Goal: Entertainment & Leisure: Consume media (video, audio)

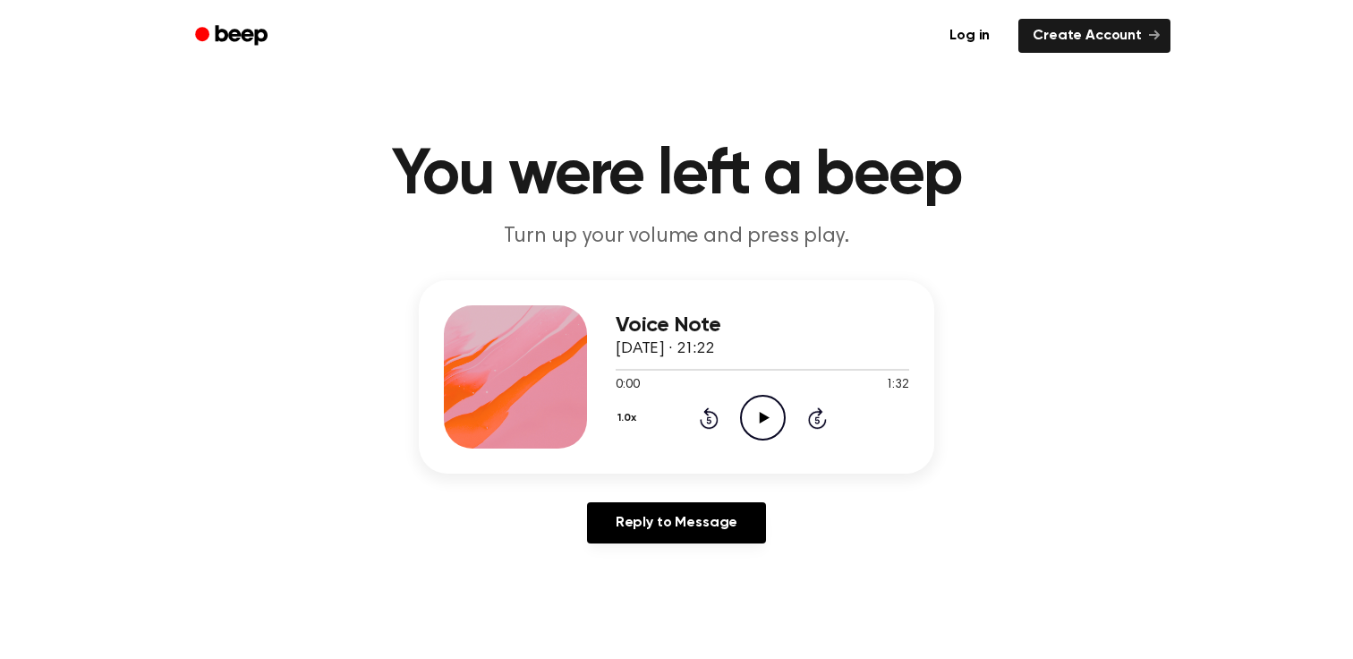
click at [767, 411] on icon "Play Audio" at bounding box center [763, 418] width 46 height 46
click at [766, 407] on icon "Pause Audio" at bounding box center [763, 418] width 46 height 46
click at [769, 407] on icon "Play Audio" at bounding box center [763, 418] width 46 height 46
click at [898, 369] on span at bounding box center [902, 369] width 14 height 14
click at [763, 422] on icon "Play Audio" at bounding box center [763, 418] width 46 height 46
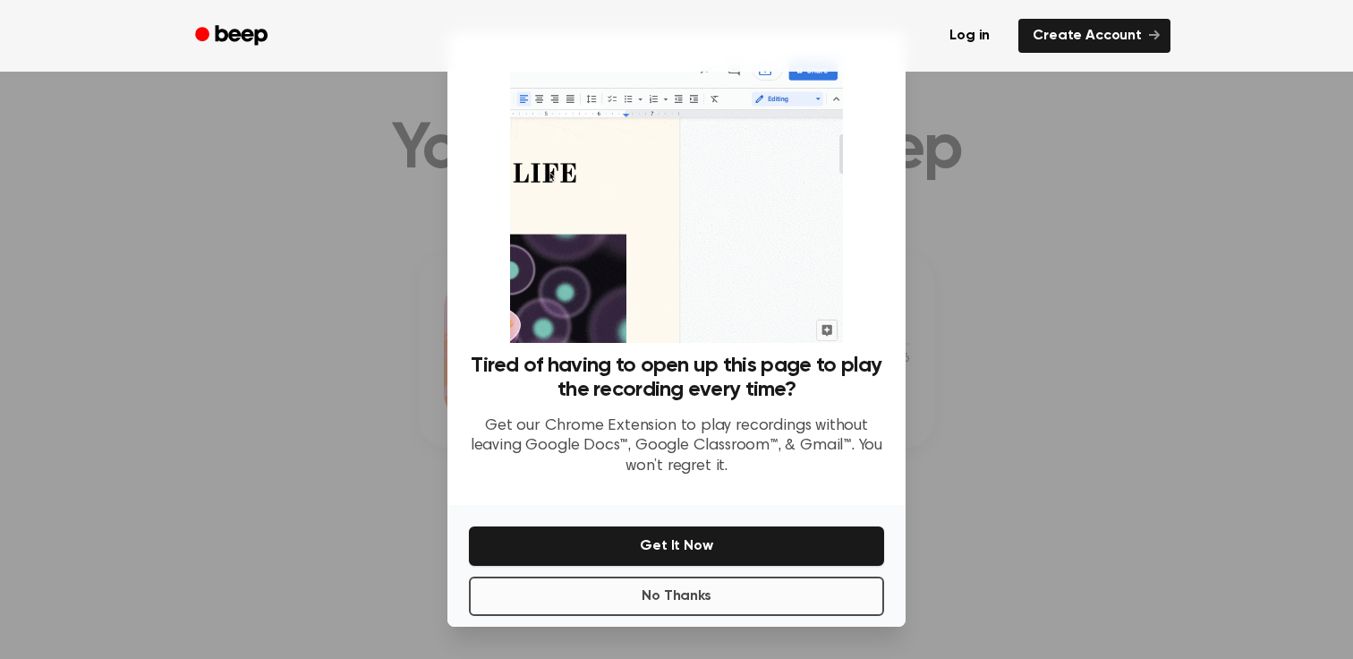
scroll to position [39, 0]
click at [694, 599] on button "No Thanks" at bounding box center [676, 595] width 415 height 39
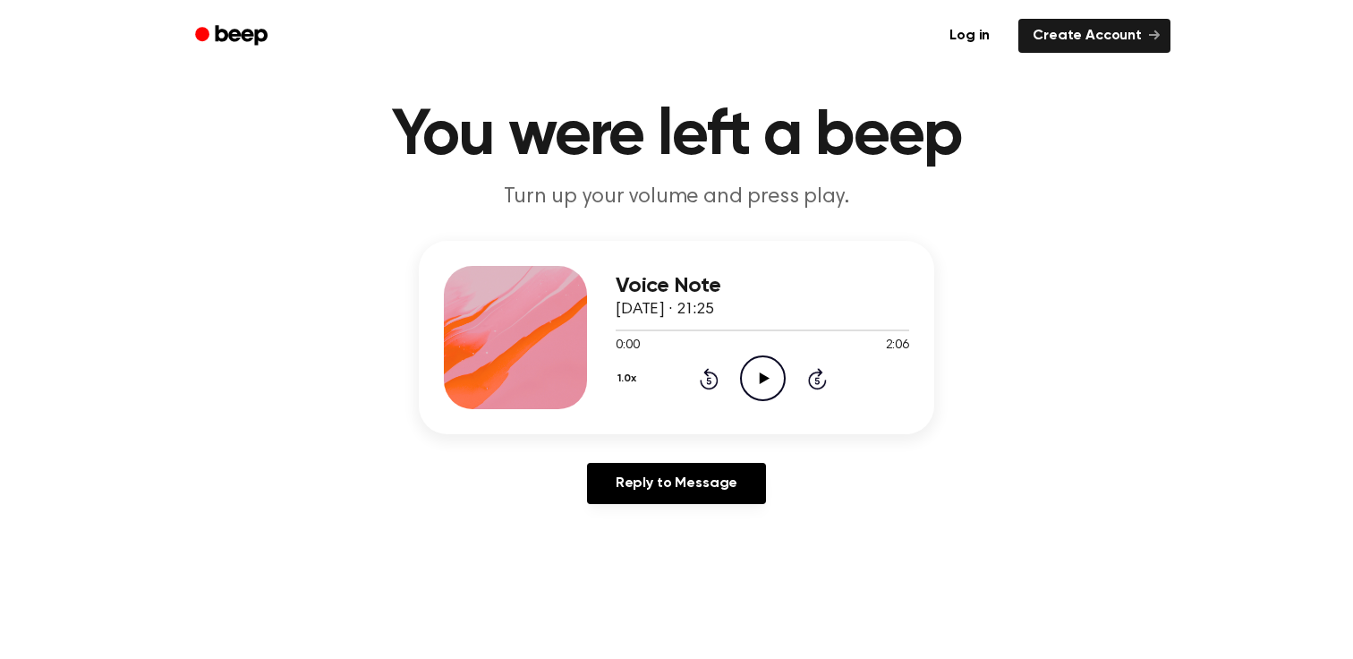
click at [758, 377] on icon "Play Audio" at bounding box center [763, 378] width 46 height 46
click at [758, 377] on icon "Pause Audio" at bounding box center [763, 378] width 46 height 46
click at [712, 379] on icon "Rewind 5 seconds" at bounding box center [709, 378] width 20 height 23
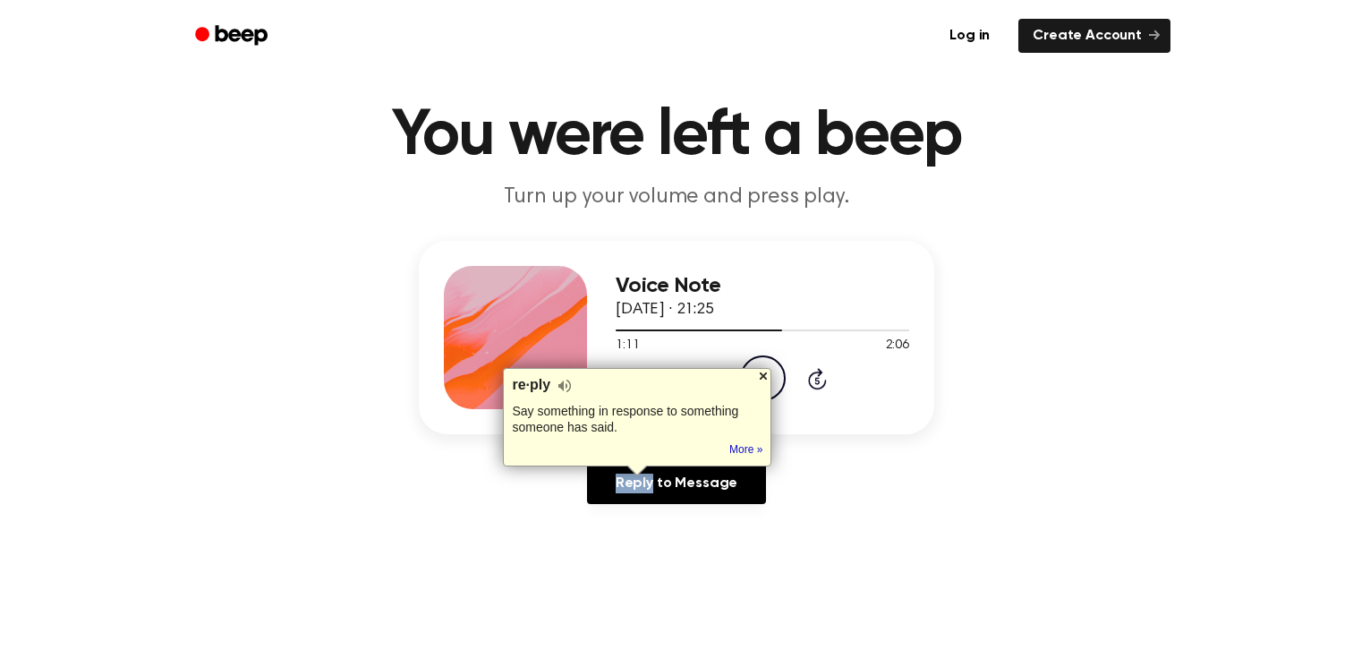
click at [765, 371] on div at bounding box center [763, 376] width 14 height 14
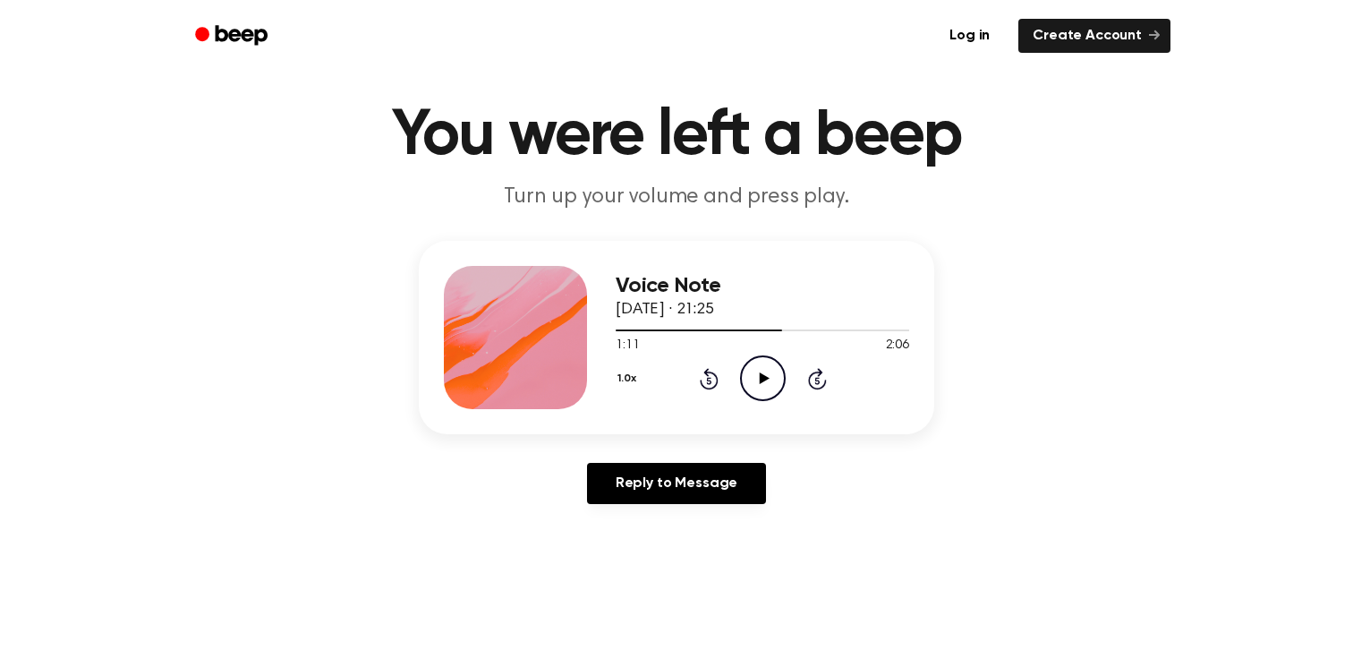
click at [765, 373] on icon "Play Audio" at bounding box center [763, 378] width 46 height 46
click at [765, 376] on icon at bounding box center [763, 378] width 8 height 12
click at [765, 376] on icon at bounding box center [764, 378] width 10 height 12
